Goal: Task Accomplishment & Management: Use online tool/utility

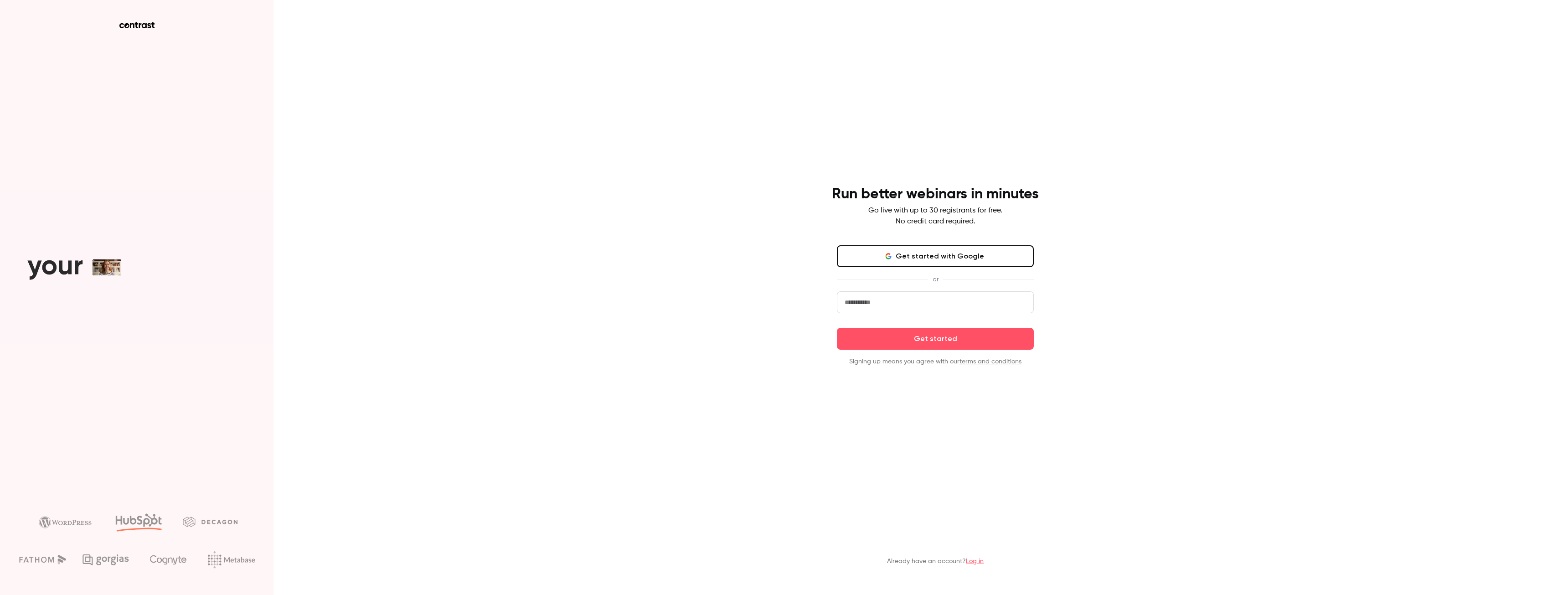
click at [980, 561] on link "Log in" at bounding box center [975, 561] width 18 height 6
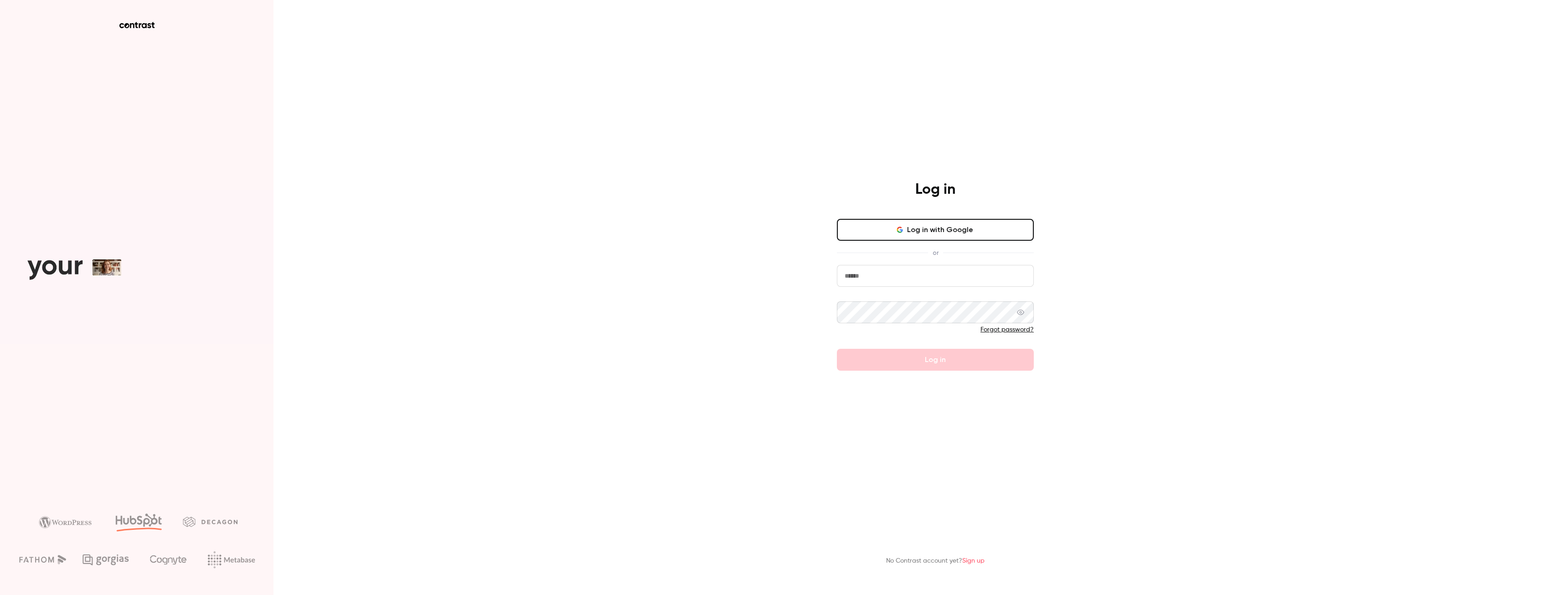
click at [955, 234] on button "Log in with Google" at bounding box center [935, 230] width 197 height 22
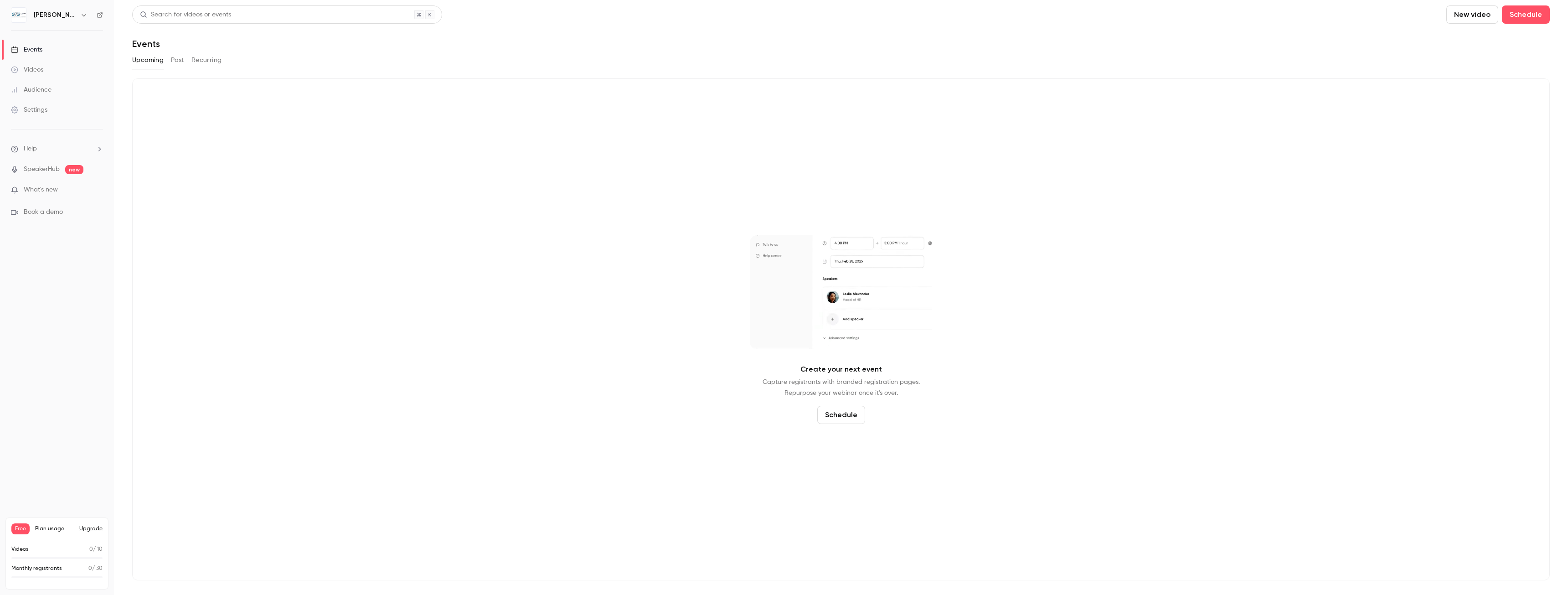
click at [38, 69] on div "Videos" at bounding box center [27, 70] width 32 height 9
click at [233, 58] on button "Uploads" at bounding box center [233, 60] width 25 height 15
click at [839, 414] on button "Upload" at bounding box center [841, 416] width 34 height 15
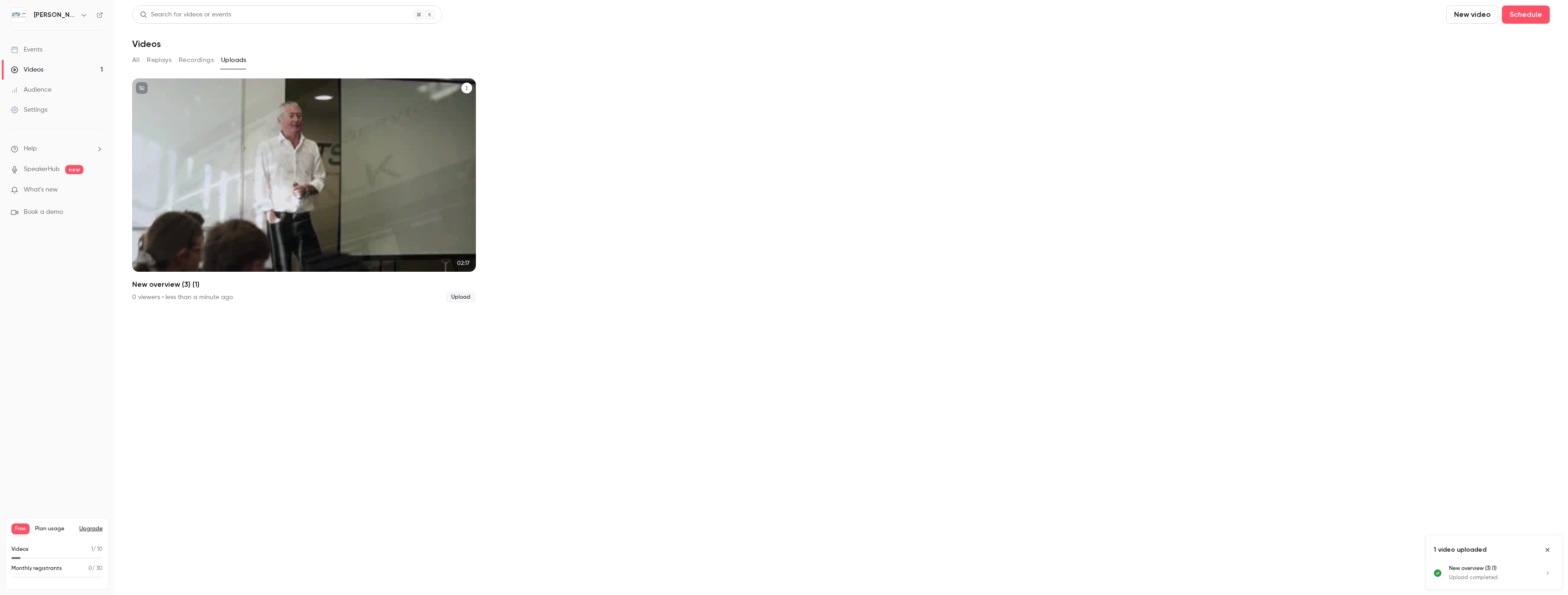
click at [323, 242] on p "New overview (3) (1)" at bounding box center [304, 233] width 297 height 31
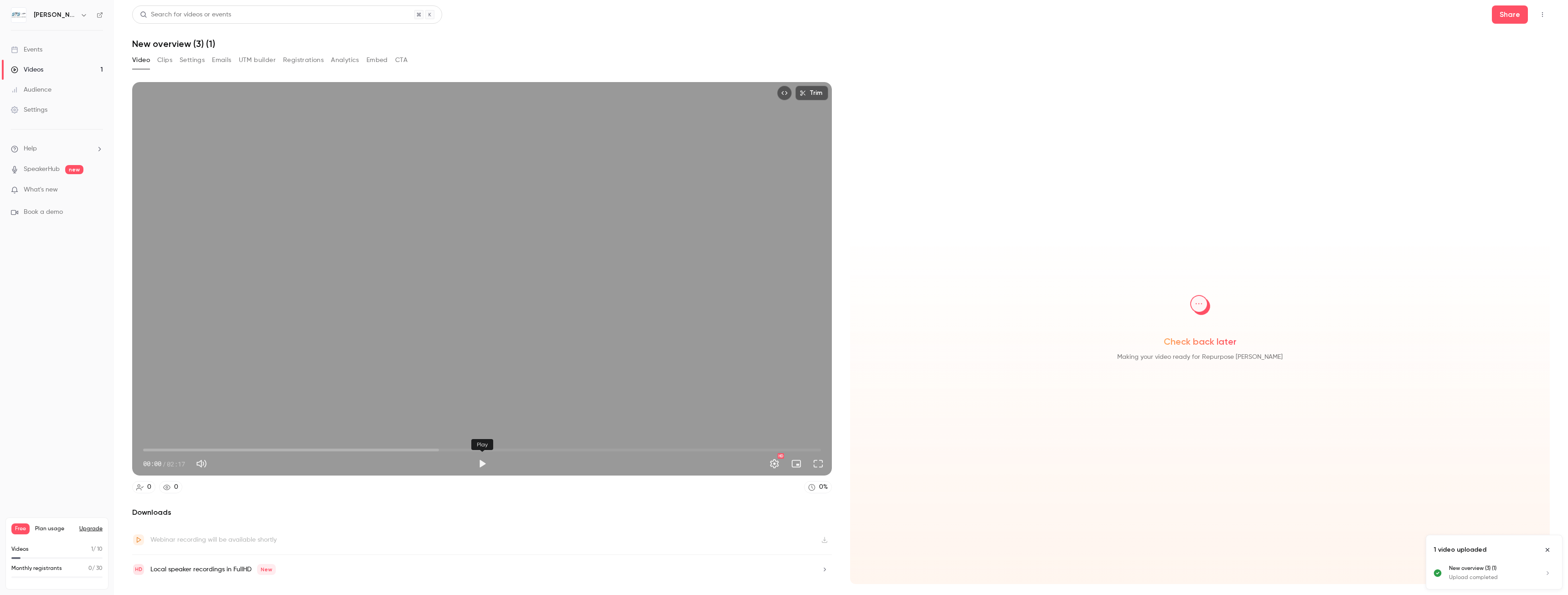
click at [481, 461] on button "Play" at bounding box center [482, 463] width 18 height 18
type input "****"
click at [816, 90] on button "Trim" at bounding box center [812, 93] width 33 height 15
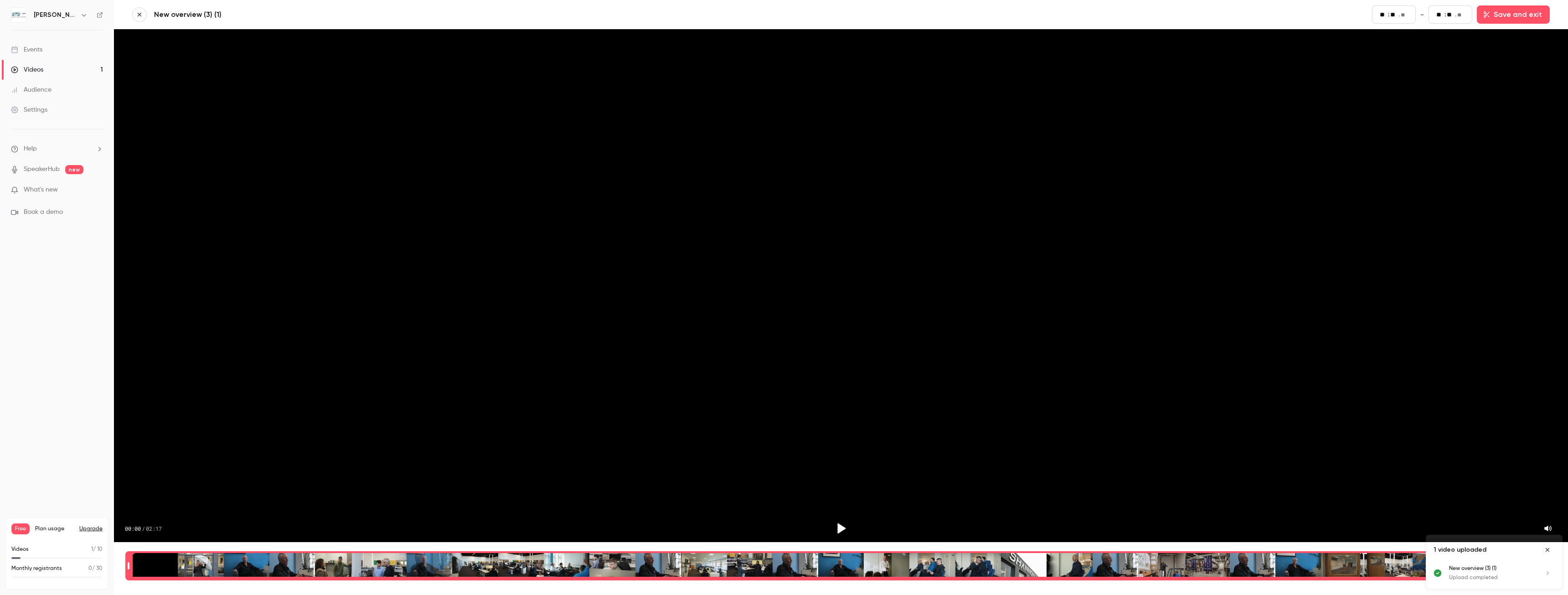
scroll to position [0, 7]
click at [838, 524] on icon "Play" at bounding box center [842, 529] width 8 height 11
click at [633, 557] on div "Time range selector" at bounding box center [841, 566] width 1418 height 25
click at [835, 522] on icon "Pause" at bounding box center [841, 529] width 14 height 14
drag, startPoint x: 778, startPoint y: 554, endPoint x: 767, endPoint y: 555, distance: 11.0
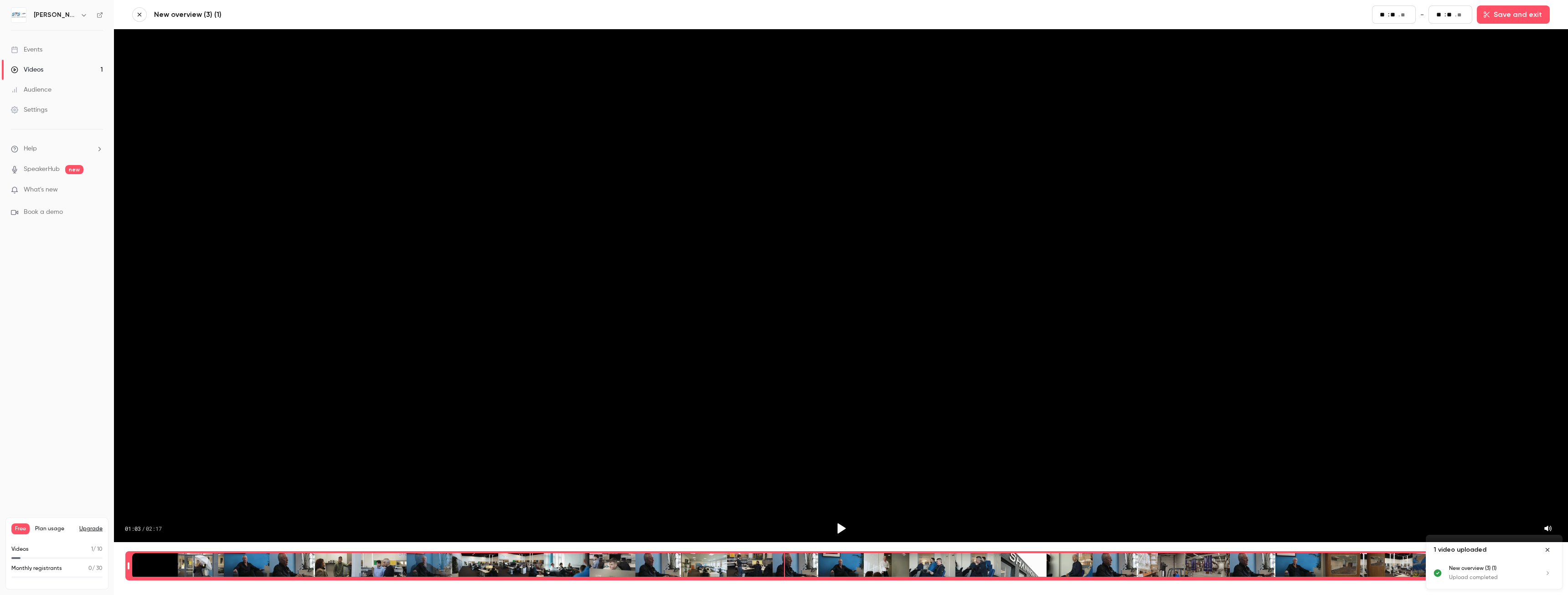
click at [767, 555] on div "Time range selector" at bounding box center [841, 566] width 1418 height 25
click at [836, 522] on icon "Play" at bounding box center [841, 529] width 14 height 14
drag, startPoint x: 758, startPoint y: 556, endPoint x: 728, endPoint y: 557, distance: 30.0
click at [728, 557] on div "Time range selector" at bounding box center [841, 566] width 1418 height 25
click at [730, 557] on div "Time range selector" at bounding box center [841, 566] width 1418 height 25
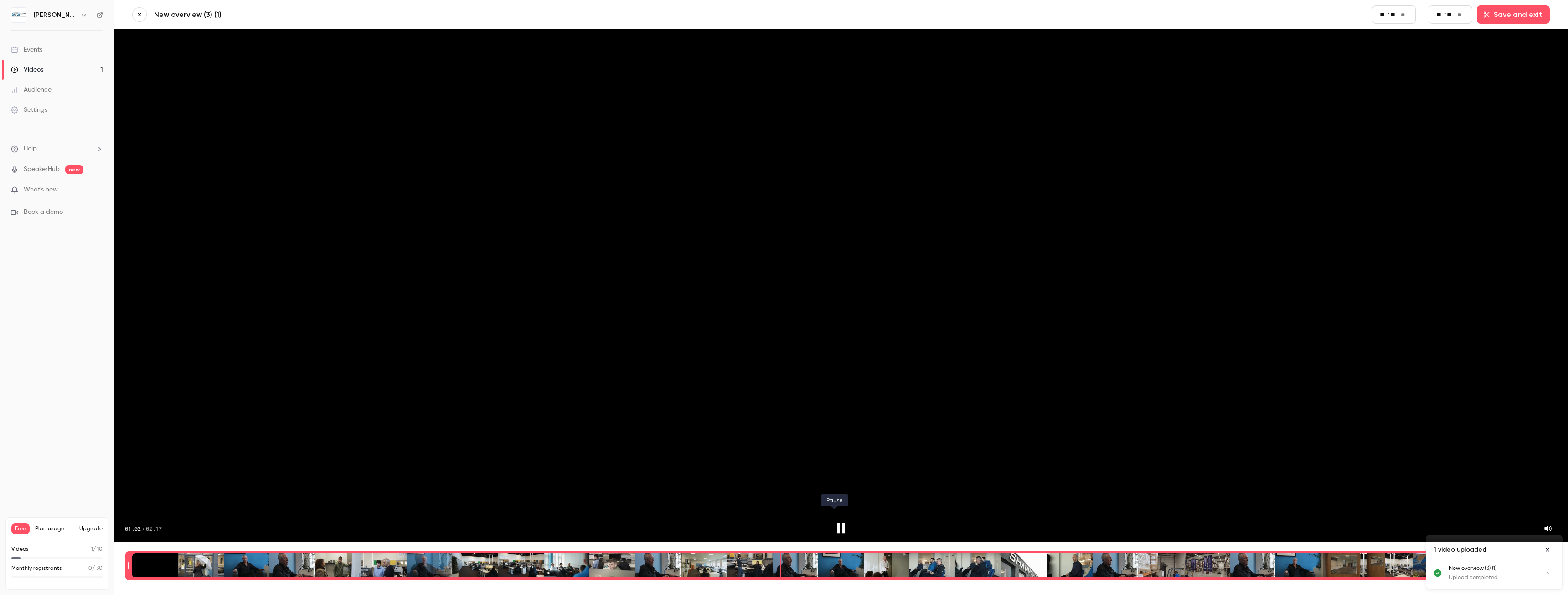
click at [835, 523] on icon "Pause" at bounding box center [841, 529] width 14 height 14
click at [770, 561] on div "Time range selector" at bounding box center [841, 566] width 1418 height 25
click at [765, 561] on div "Time range selector" at bounding box center [841, 566] width 1418 height 25
click at [838, 524] on icon "Play" at bounding box center [842, 529] width 8 height 11
click at [837, 524] on icon "Pause" at bounding box center [840, 529] width 8 height 11
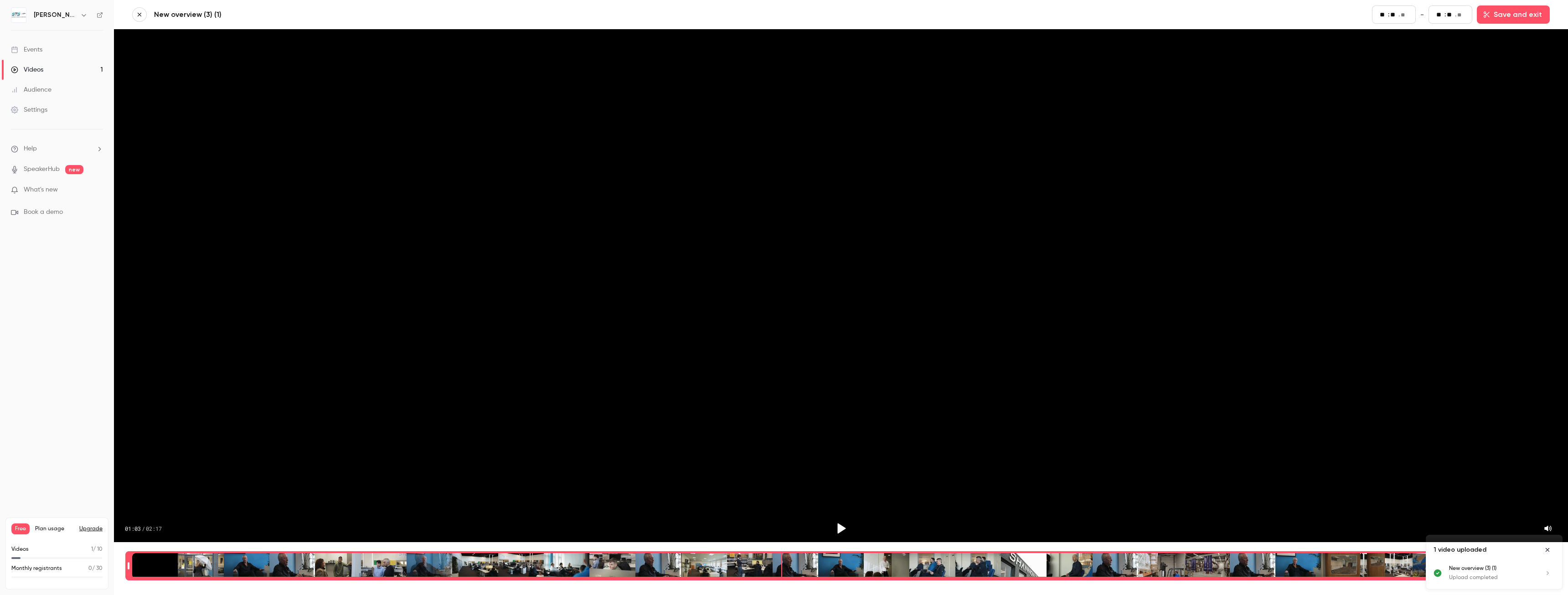
drag, startPoint x: 775, startPoint y: 556, endPoint x: 767, endPoint y: 556, distance: 8.0
click at [768, 556] on div "Time range selector" at bounding box center [841, 566] width 1418 height 25
click at [755, 556] on div "Time range selector" at bounding box center [841, 566] width 1418 height 25
click at [838, 524] on icon "Play" at bounding box center [842, 529] width 8 height 11
click at [837, 524] on icon "Pause" at bounding box center [840, 529] width 8 height 11
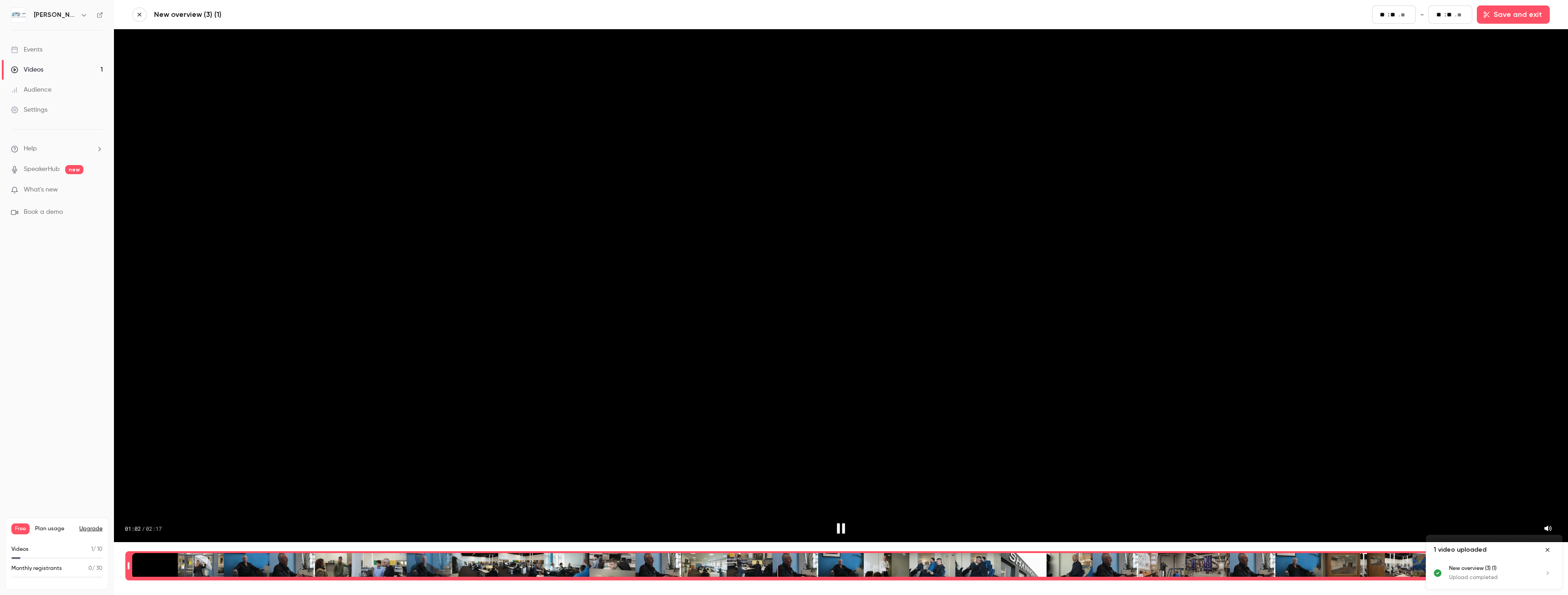
type input "**"
click at [1547, 550] on icon "Close uploads list" at bounding box center [1548, 550] width 7 height 6
click at [134, 11] on button "button" at bounding box center [140, 15] width 15 height 15
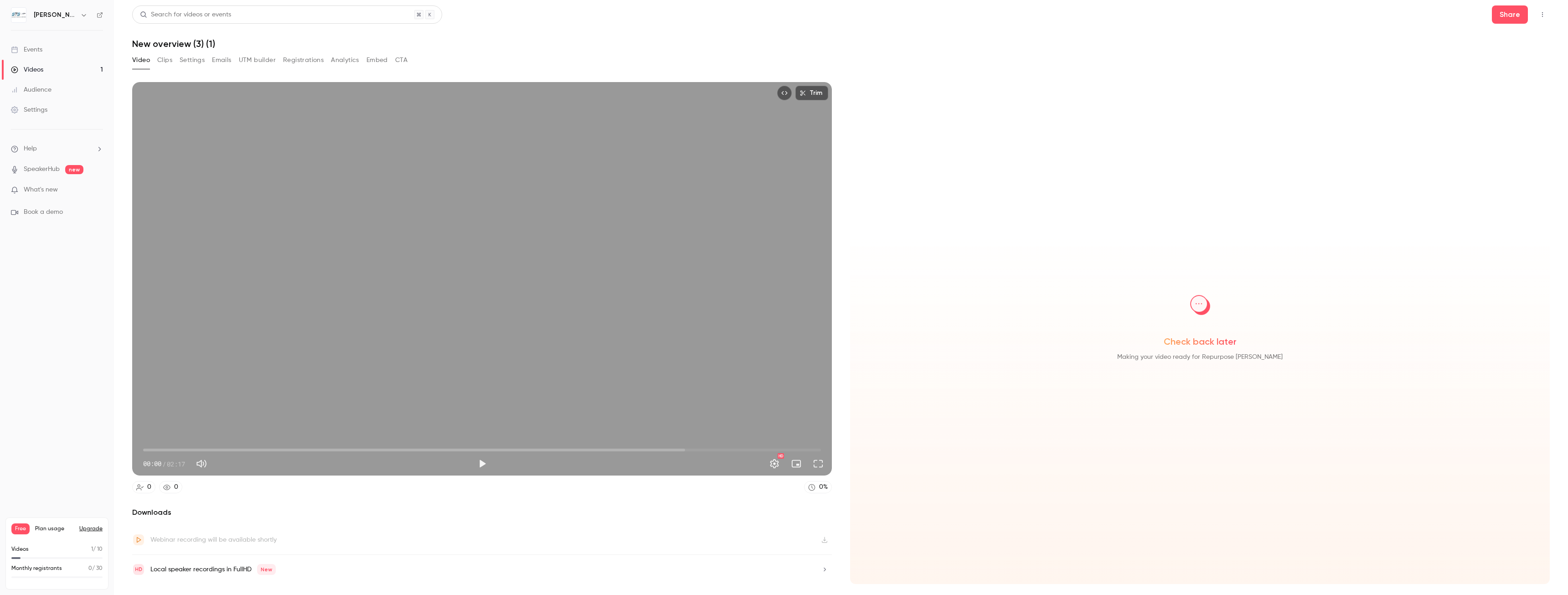
click at [166, 60] on button "Clips" at bounding box center [164, 60] width 15 height 15
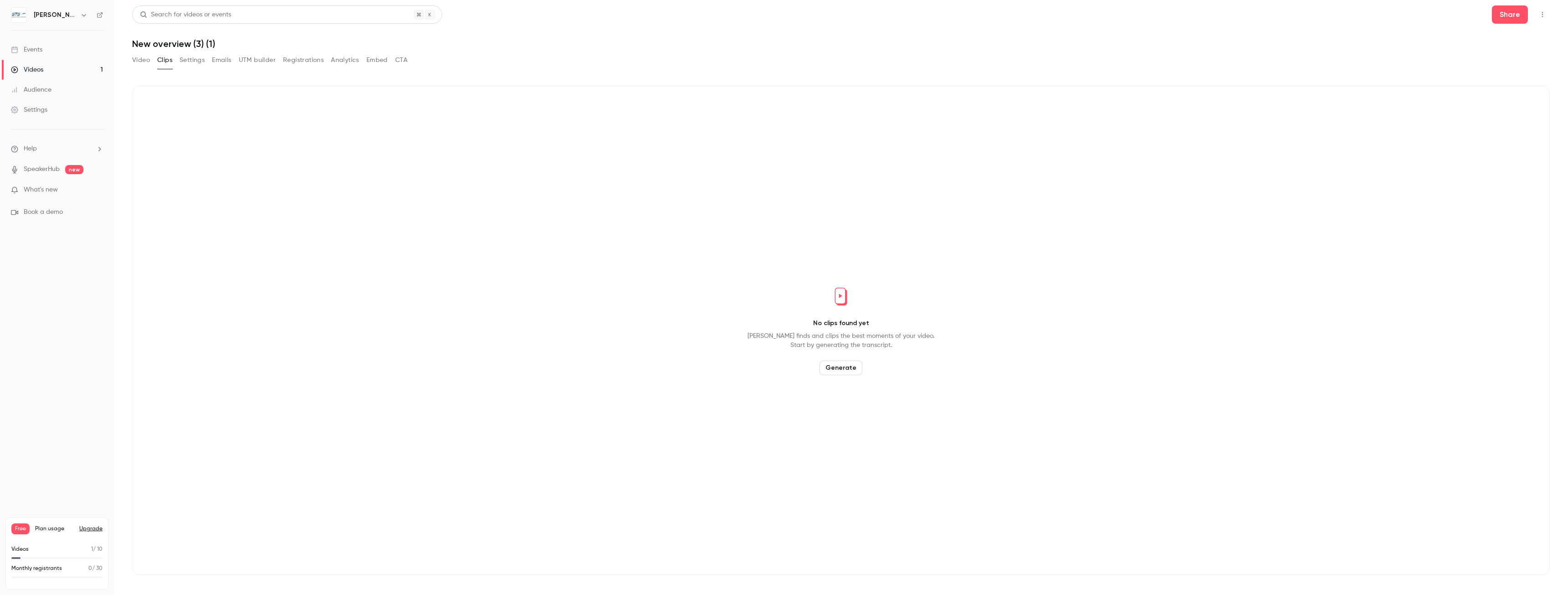
click at [142, 60] on button "Video" at bounding box center [141, 60] width 18 height 15
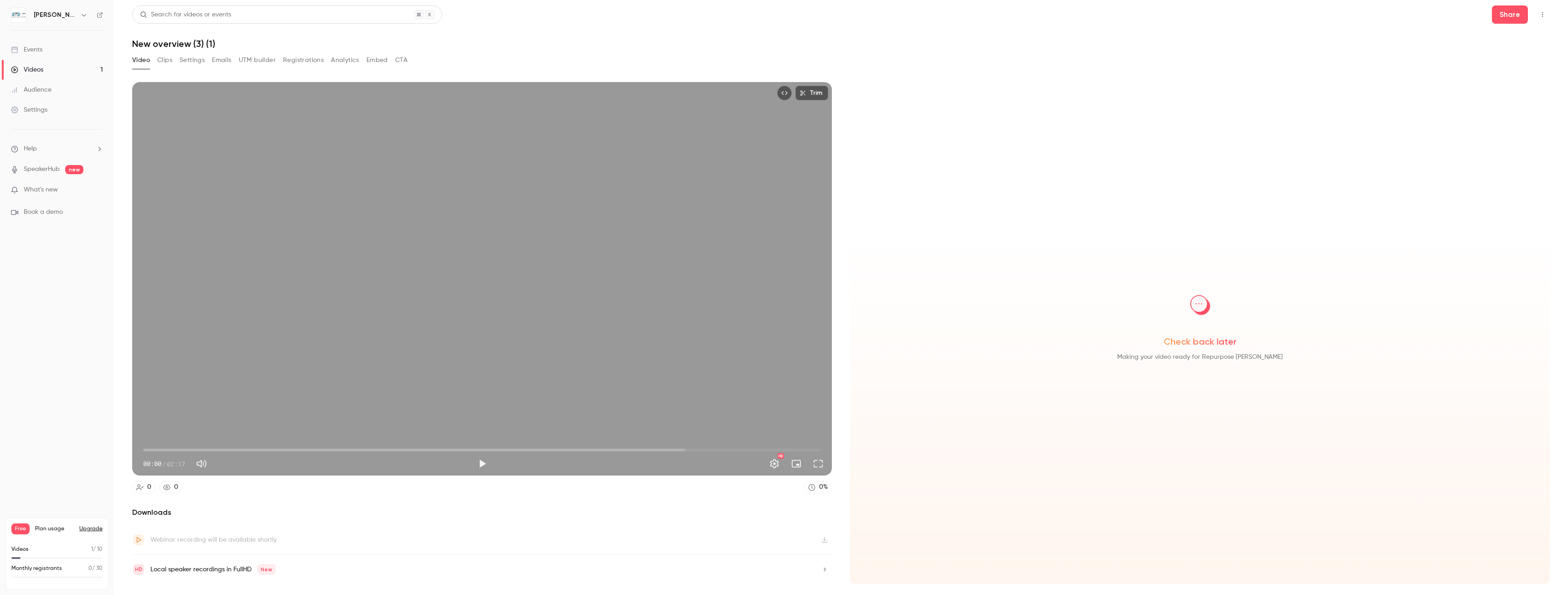
click at [810, 95] on button "Trim" at bounding box center [812, 93] width 33 height 15
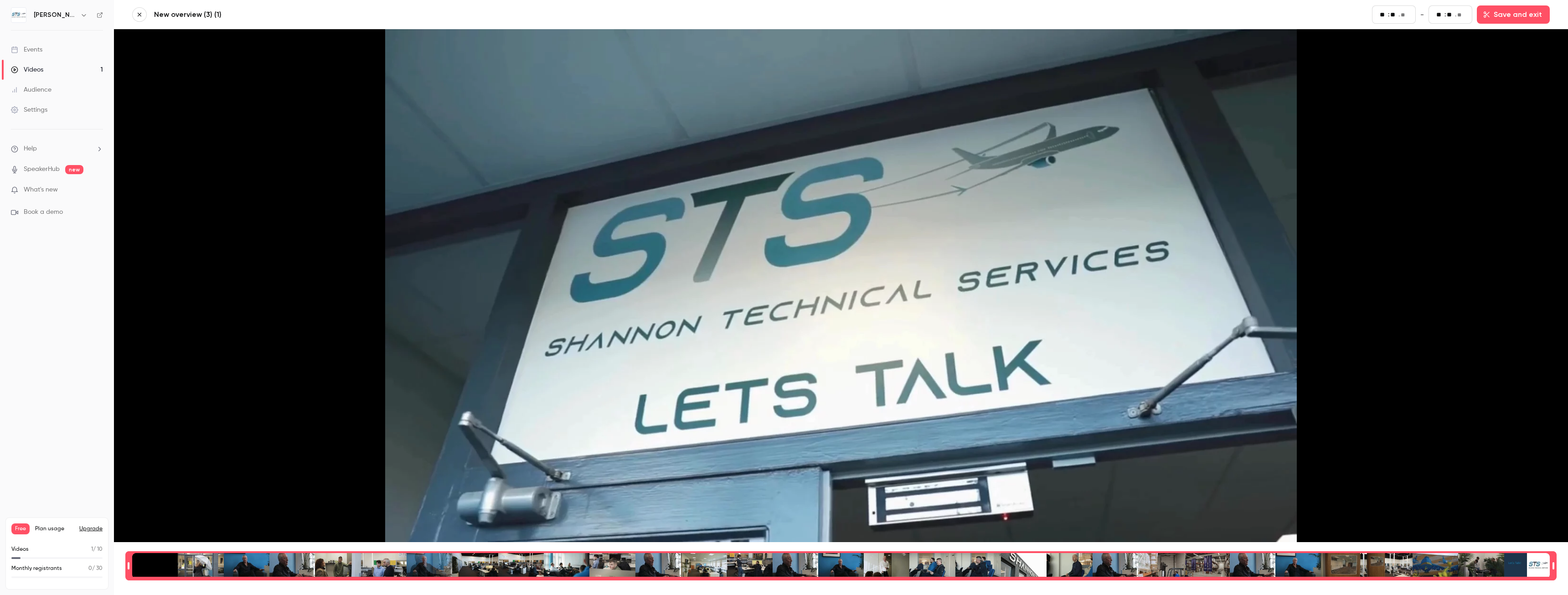
click at [786, 557] on div "Time range selector" at bounding box center [841, 566] width 1418 height 25
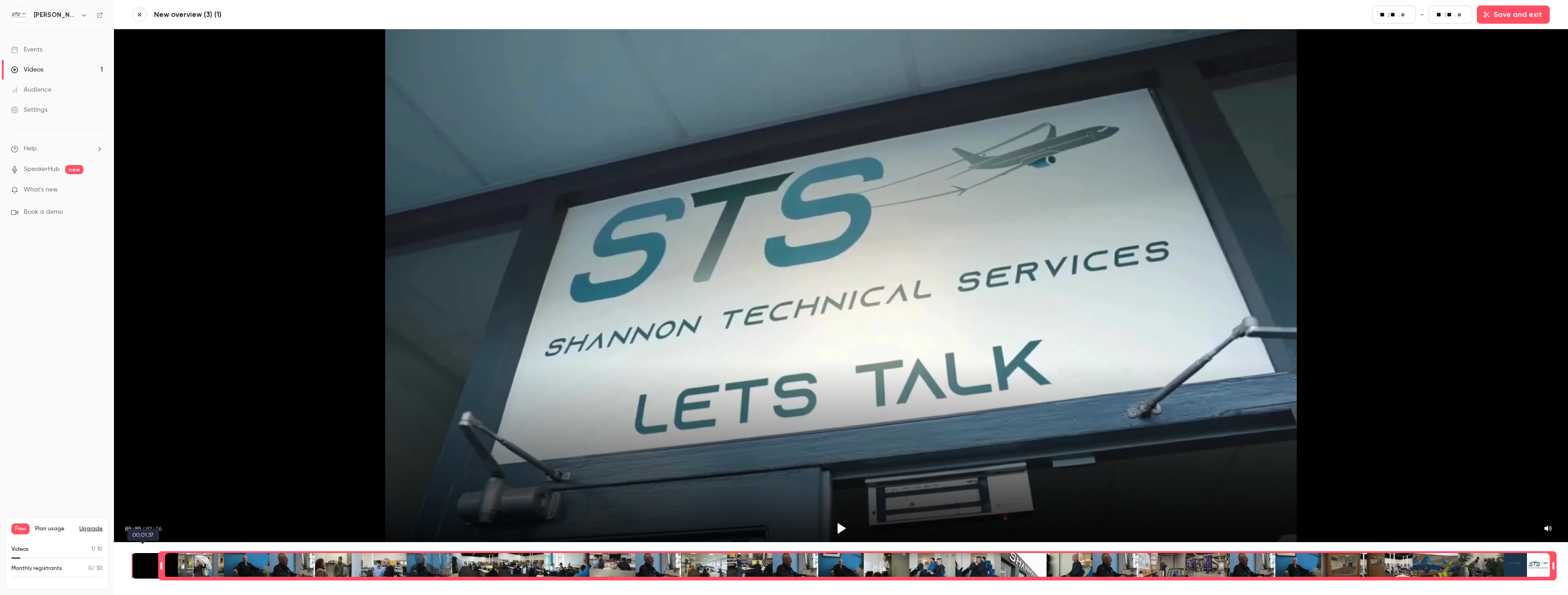
type input "**"
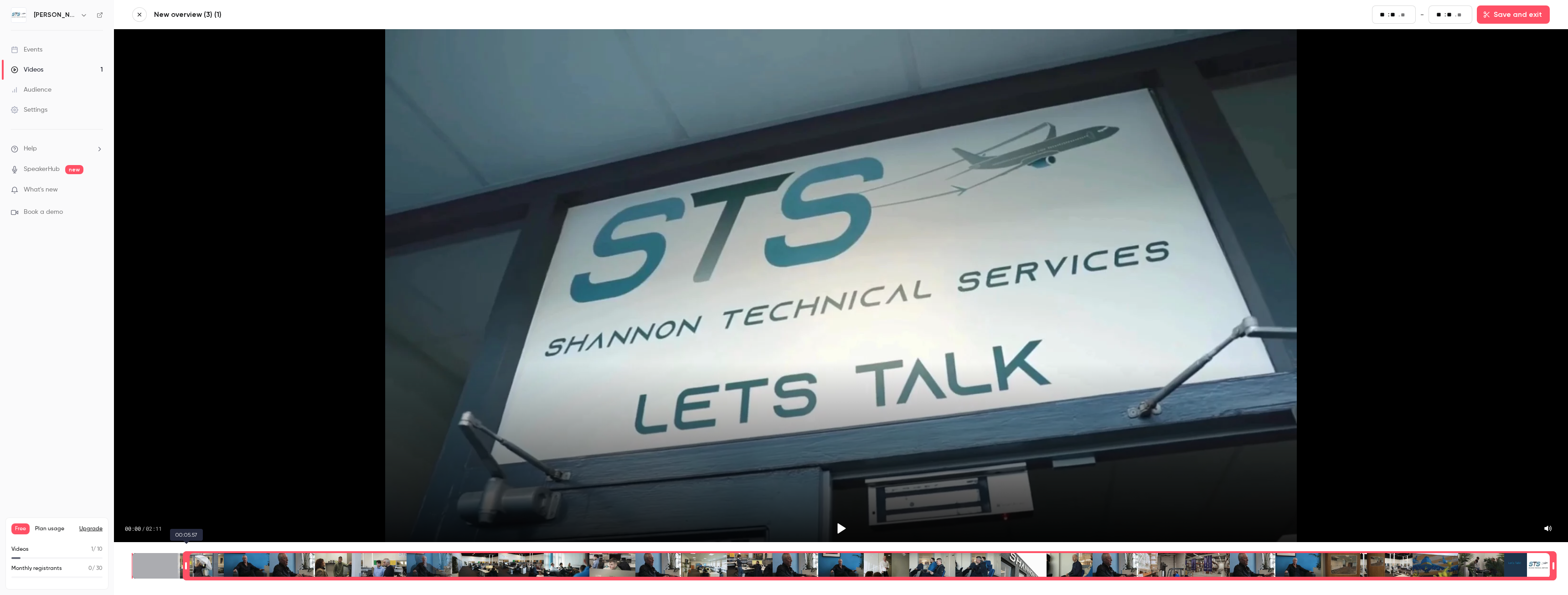
type input "**"
type input "*"
type input "**"
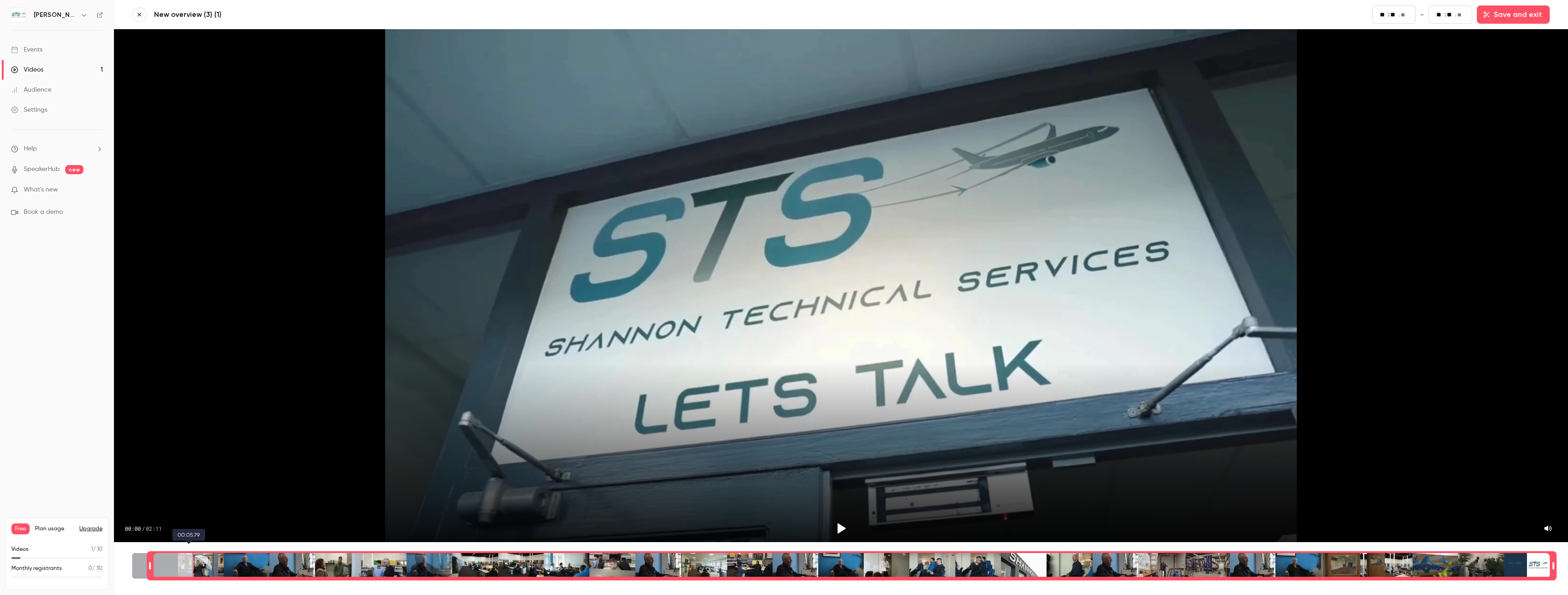
type input "*"
type input "**"
type input "*"
type input "**"
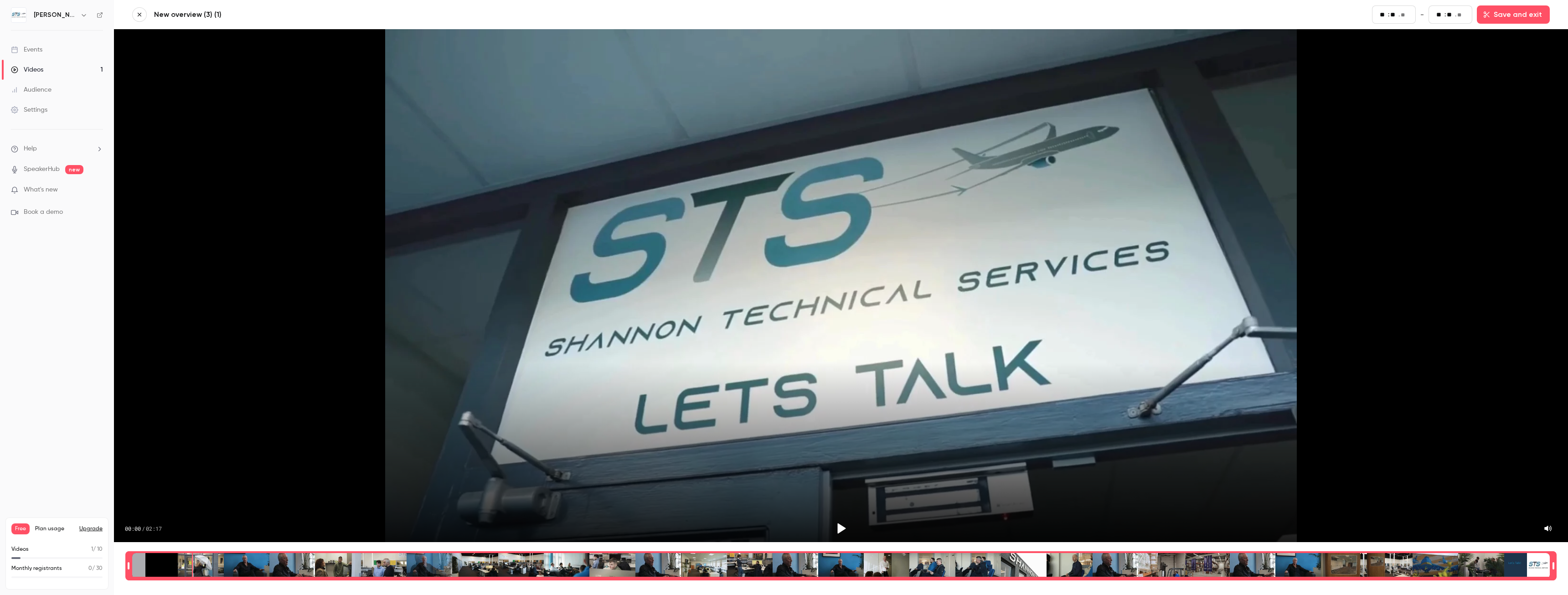
type input "*"
type input "**"
drag, startPoint x: 130, startPoint y: 559, endPoint x: 83, endPoint y: 563, distance: 47.2
click at [83, 563] on div "[PERSON_NAME] Technical Services Events Videos 1 Audience Settings Help Speaker…" at bounding box center [784, 298] width 1568 height 595
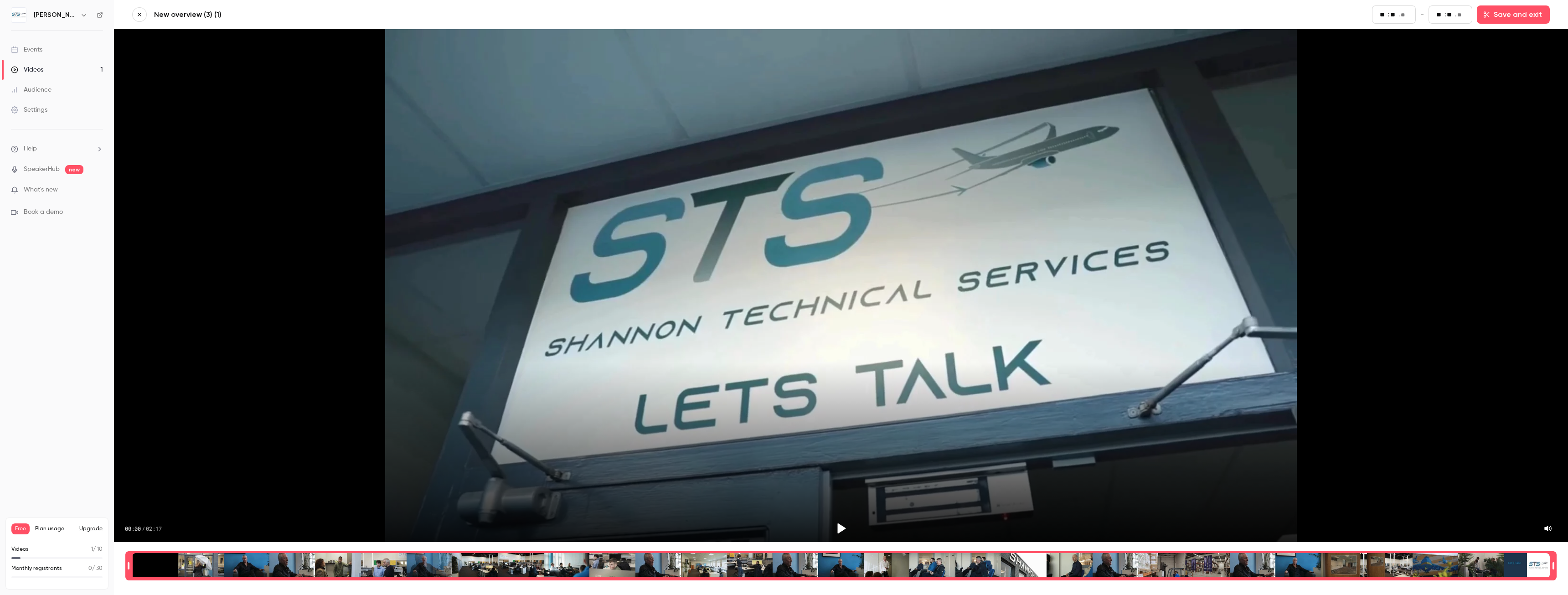
click at [1400, 17] on span "." at bounding box center [1399, 14] width 1 height 9
click at [1395, 14] on input "**" at bounding box center [1394, 14] width 7 height 10
click at [1390, 14] on span ":" at bounding box center [1389, 14] width 1 height 9
click at [791, 556] on div "Time range selector" at bounding box center [841, 566] width 1418 height 25
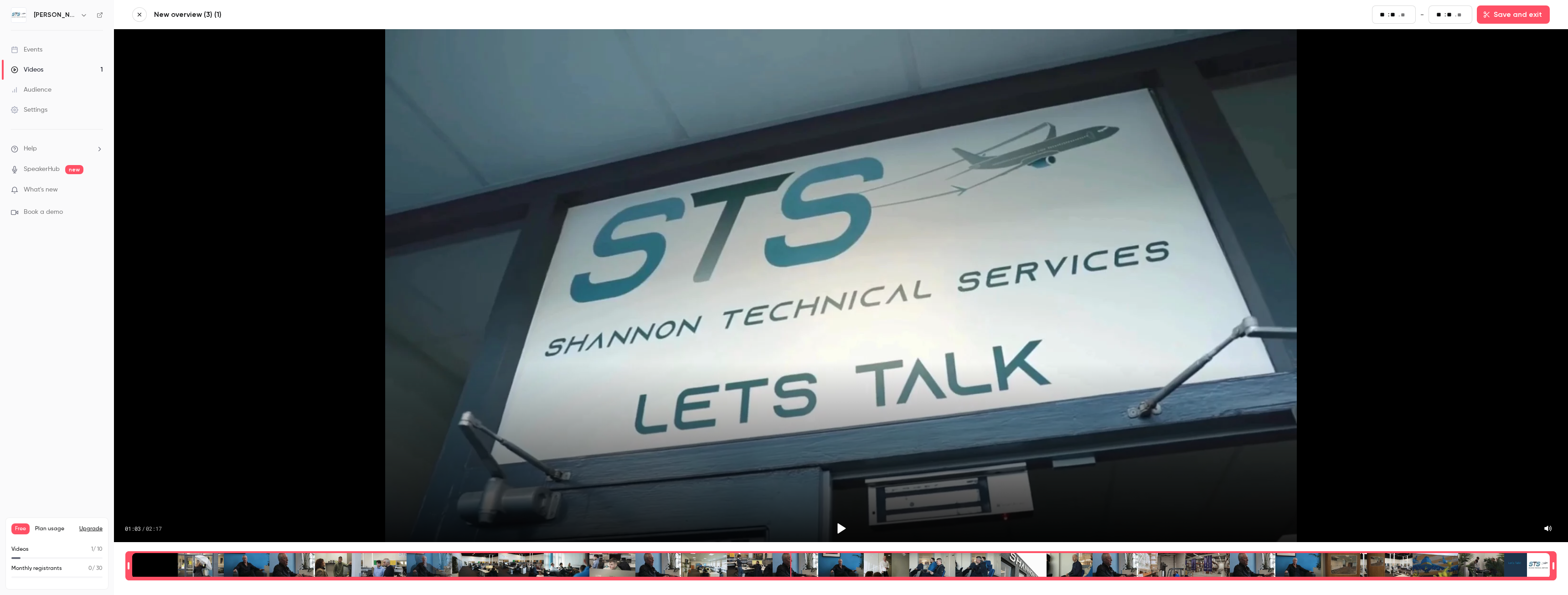
drag, startPoint x: 955, startPoint y: 554, endPoint x: 930, endPoint y: 561, distance: 26.0
click at [930, 561] on div "Time range selector" at bounding box center [841, 566] width 1418 height 25
type input "**"
drag, startPoint x: 867, startPoint y: 559, endPoint x: 767, endPoint y: 560, distance: 100.0
click at [767, 560] on div "Time range selector" at bounding box center [841, 566] width 1418 height 25
